Goal: Transaction & Acquisition: Purchase product/service

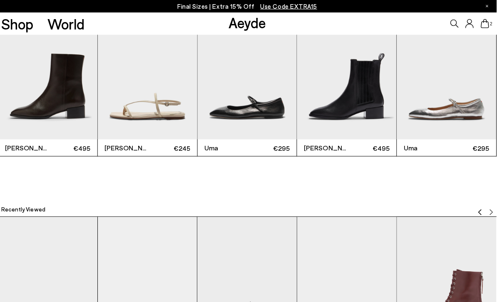
scroll to position [1645, 0]
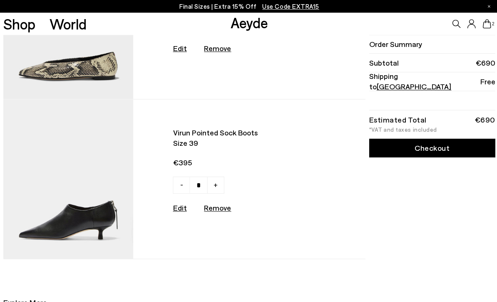
scroll to position [95, 0]
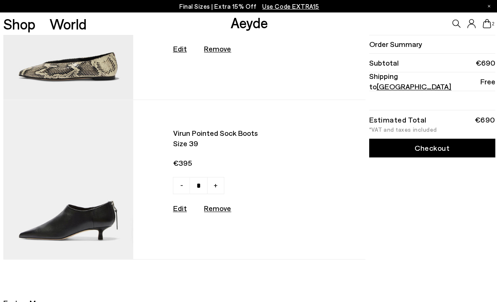
type input "*"
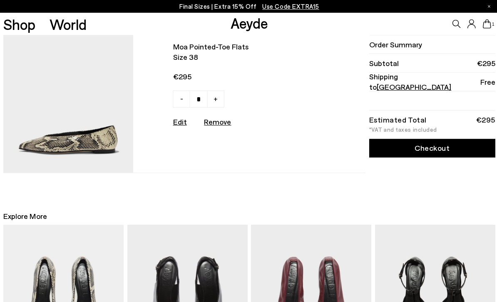
scroll to position [22, 0]
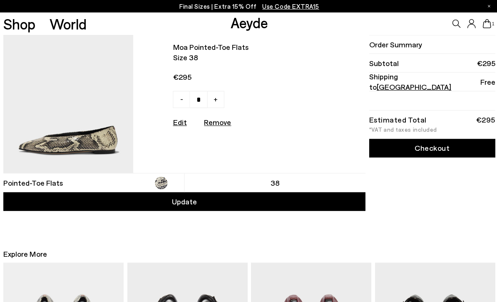
type input "*"
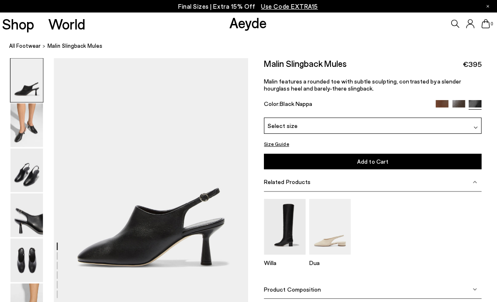
scroll to position [1, 0]
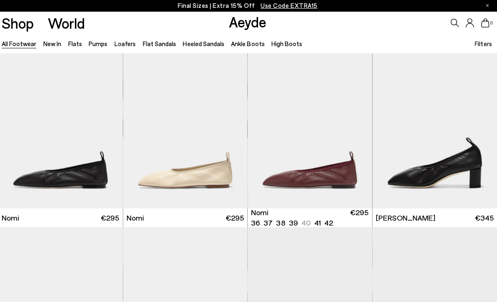
scroll to position [1, 1]
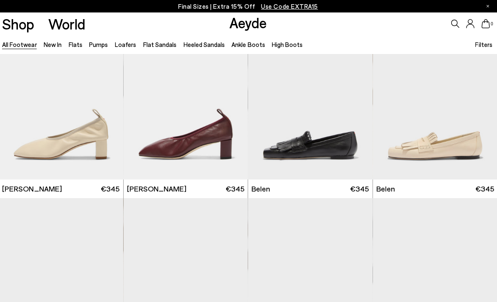
scroll to position [206, 0]
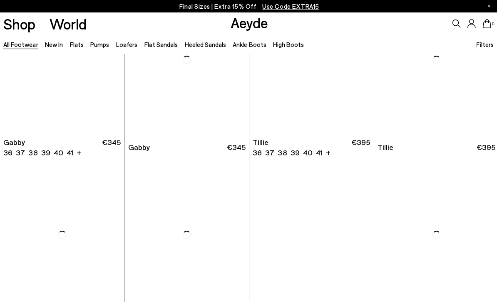
scroll to position [1836, 0]
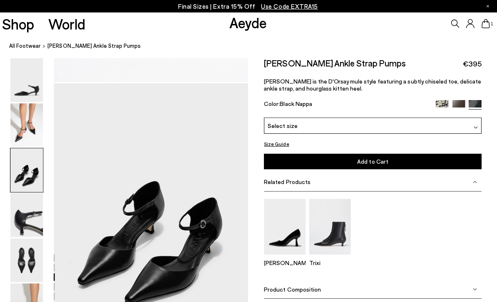
scroll to position [477, 0]
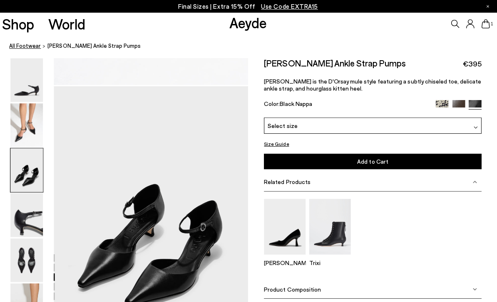
click at [22, 50] on link "All Footwear" at bounding box center [26, 46] width 32 height 9
click at [19, 50] on link "All Footwear" at bounding box center [26, 46] width 32 height 9
click at [15, 21] on link "Shop" at bounding box center [19, 24] width 32 height 15
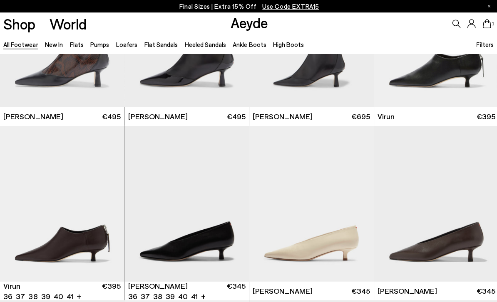
scroll to position [2215, 0]
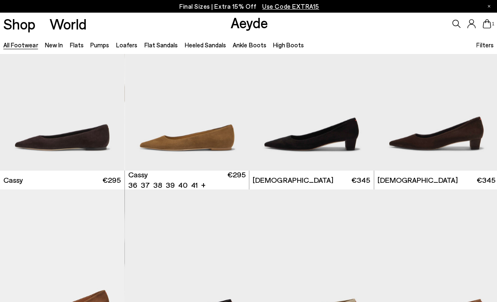
scroll to position [2656, 0]
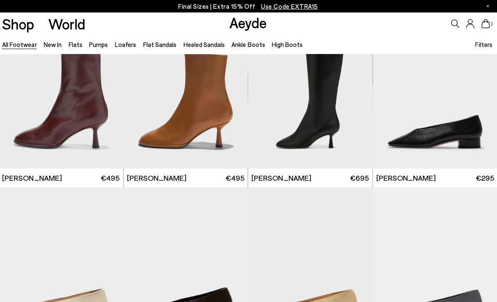
scroll to position [3544, 0]
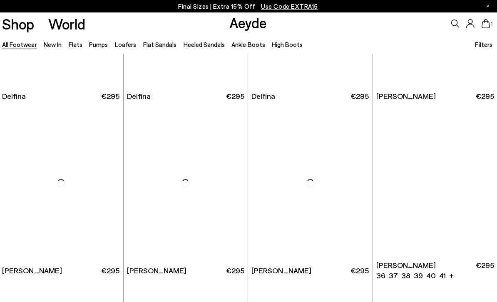
scroll to position [6408, 0]
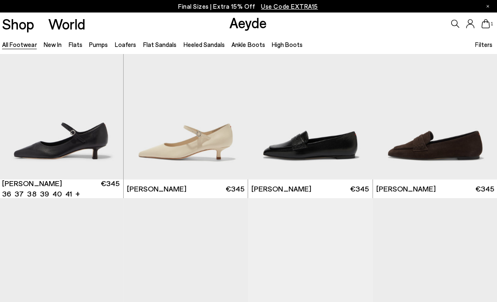
scroll to position [7009, 0]
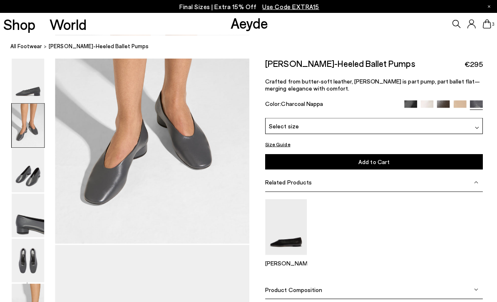
scroll to position [318, 0]
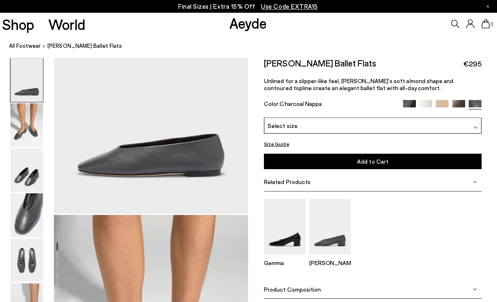
scroll to position [84, 0]
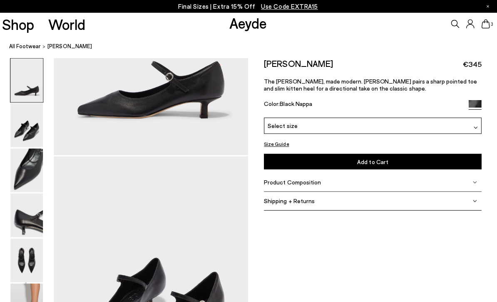
scroll to position [147, 0]
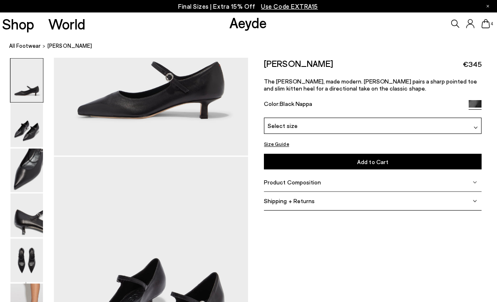
click at [482, 27] on icon at bounding box center [485, 23] width 8 height 9
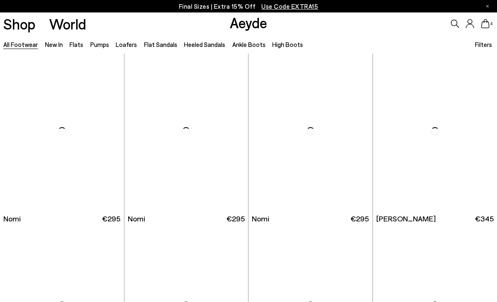
scroll to position [1021, 1]
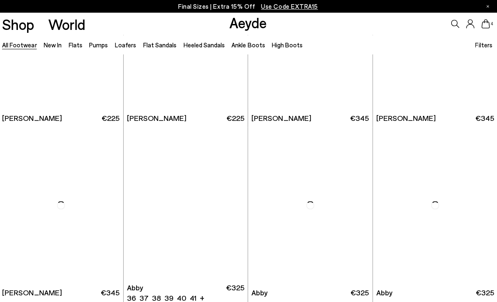
scroll to position [2195, 0]
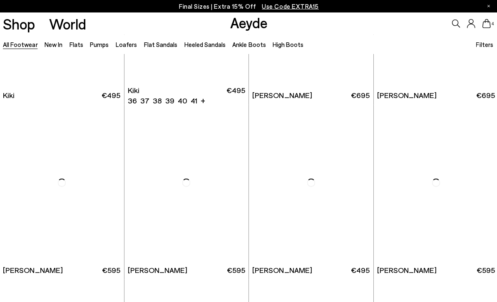
scroll to position [4136, 0]
